Goal: Check status: Check status

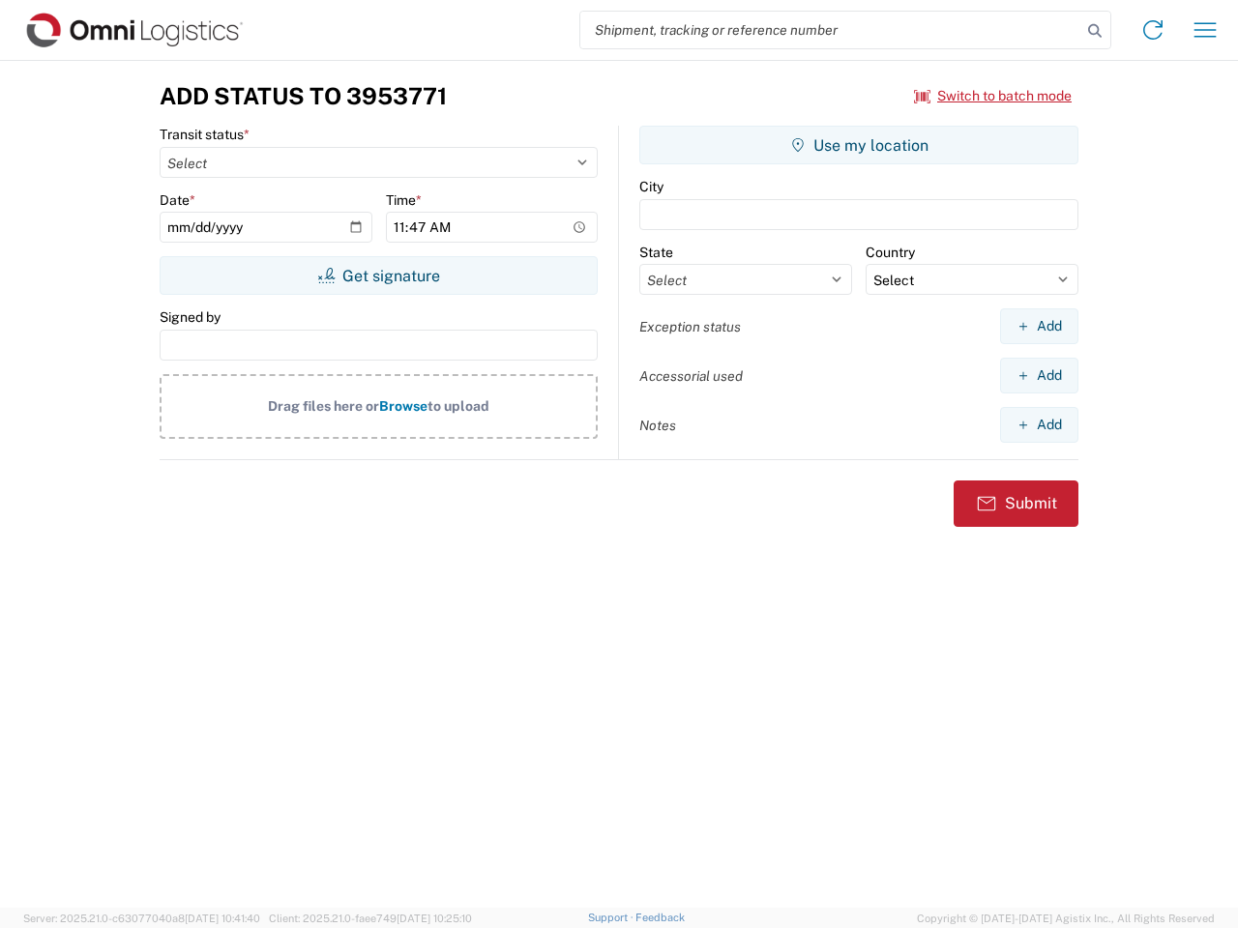
click at [831, 30] on input "search" at bounding box center [830, 30] width 501 height 37
click at [1095, 31] on icon at bounding box center [1094, 30] width 27 height 27
click at [1153, 30] on icon at bounding box center [1152, 30] width 31 height 31
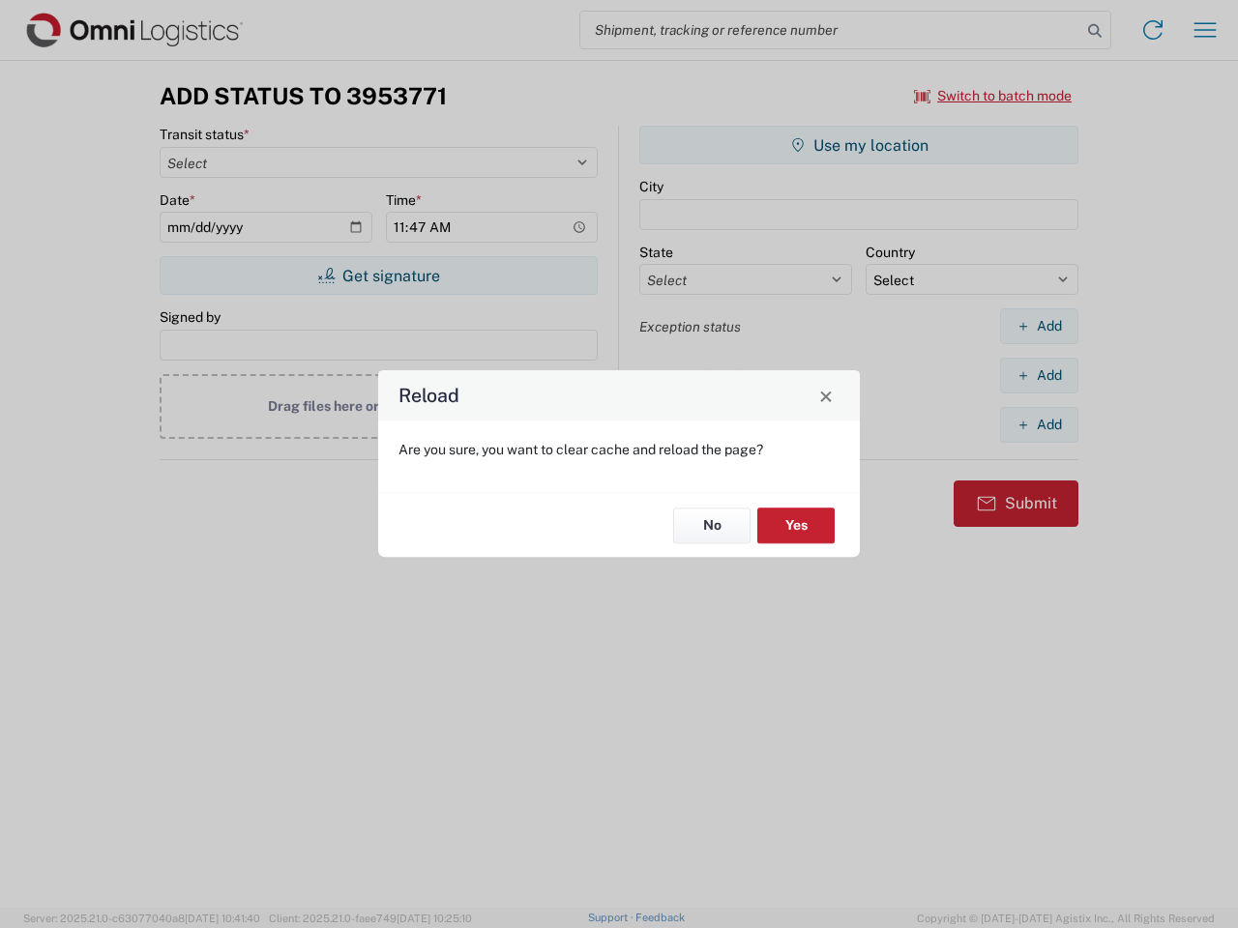
click at [1205, 30] on div "Reload Are you sure, you want to clear cache and reload the page? No Yes" at bounding box center [619, 464] width 1238 height 928
click at [993, 96] on div "Reload Are you sure, you want to clear cache and reload the page? No Yes" at bounding box center [619, 464] width 1238 height 928
click at [378, 276] on div "Reload Are you sure, you want to clear cache and reload the page? No Yes" at bounding box center [619, 464] width 1238 height 928
click at [859, 145] on div "Reload Are you sure, you want to clear cache and reload the page? No Yes" at bounding box center [619, 464] width 1238 height 928
click at [1038, 326] on div "Reload Are you sure, you want to clear cache and reload the page? No Yes" at bounding box center [619, 464] width 1238 height 928
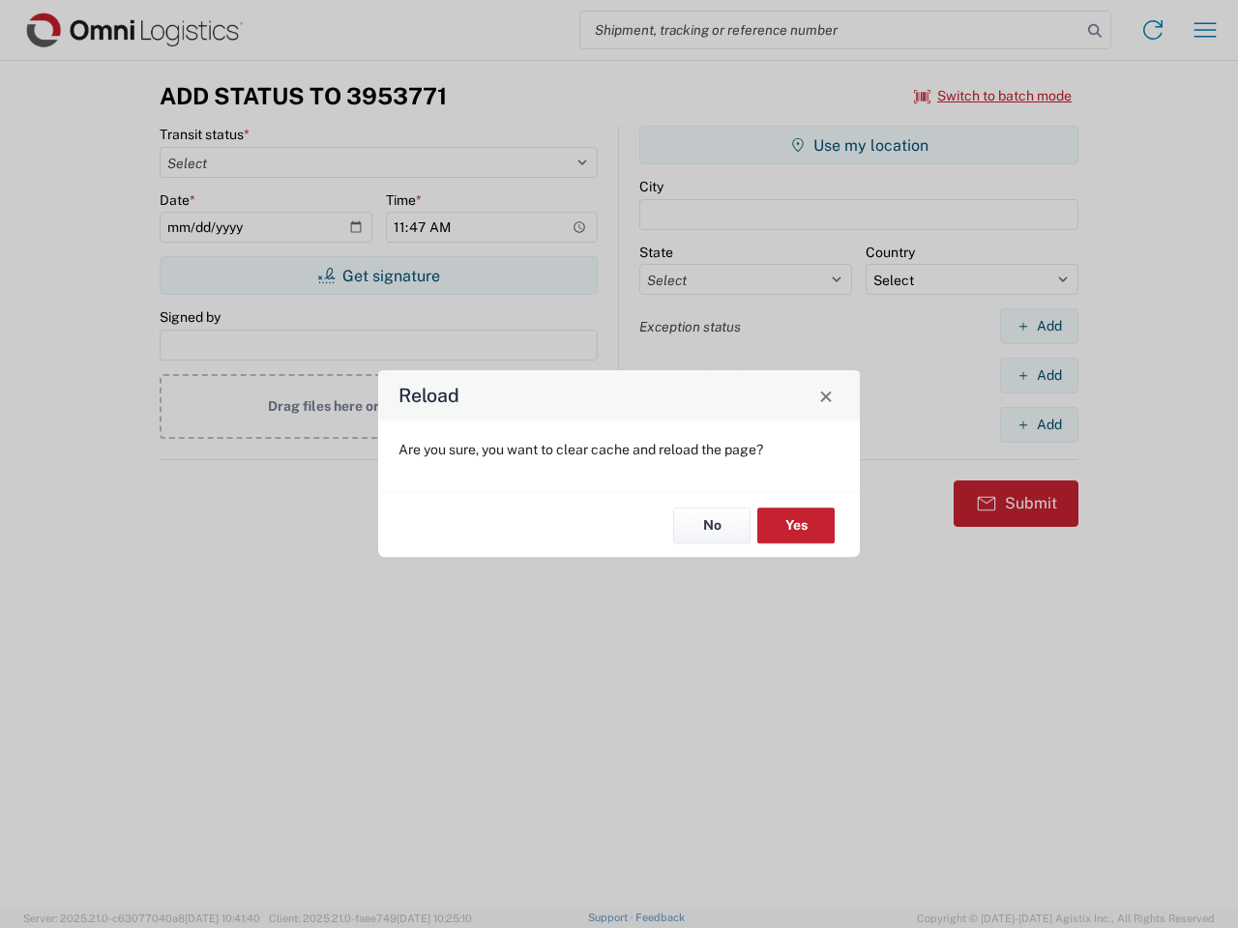
click at [1038, 375] on div "Reload Are you sure, you want to clear cache and reload the page? No Yes" at bounding box center [619, 464] width 1238 height 928
click at [1038, 424] on div "Reload Are you sure, you want to clear cache and reload the page? No Yes" at bounding box center [619, 464] width 1238 height 928
